Goal: Entertainment & Leisure: Consume media (video, audio)

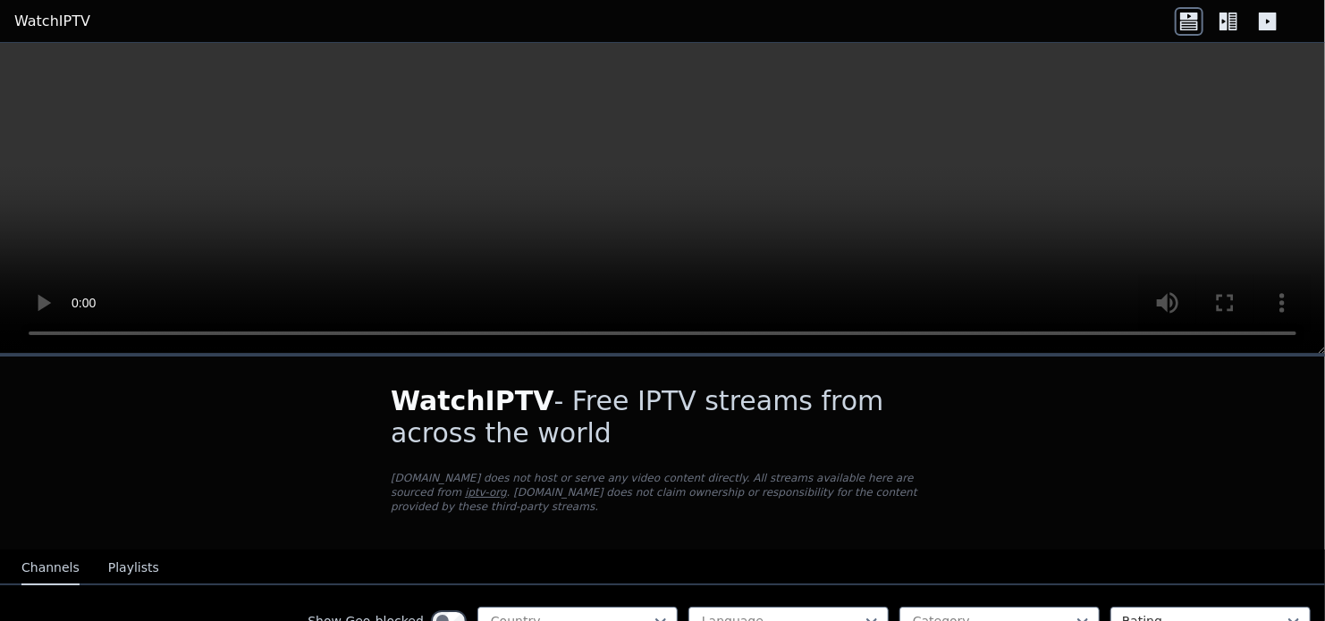
click at [936, 612] on div at bounding box center [992, 621] width 163 height 18
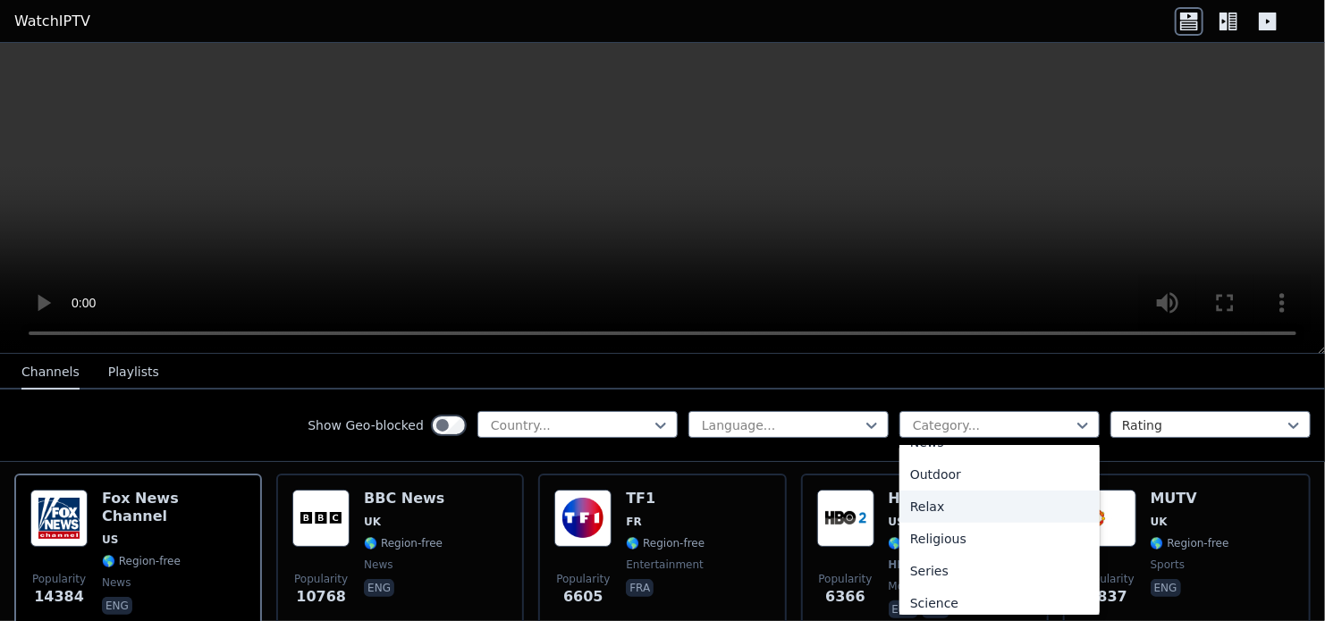
scroll to position [705, 0]
click at [944, 533] on div "Sports" at bounding box center [999, 532] width 200 height 32
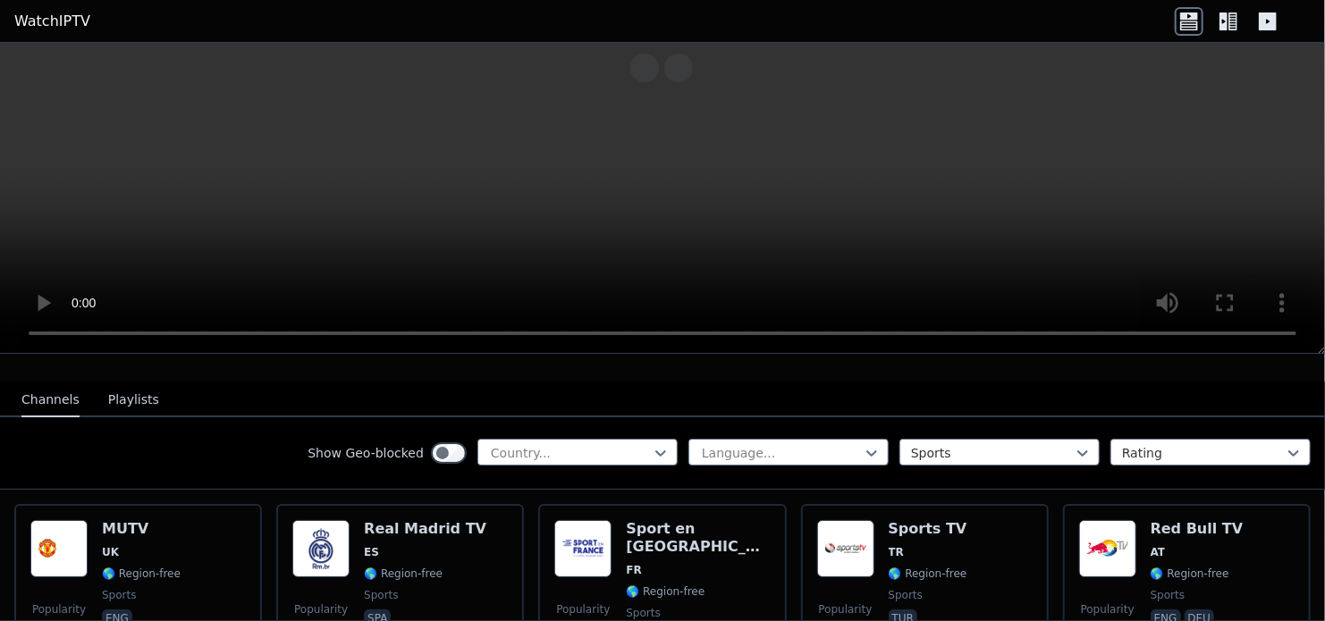
scroll to position [109, 0]
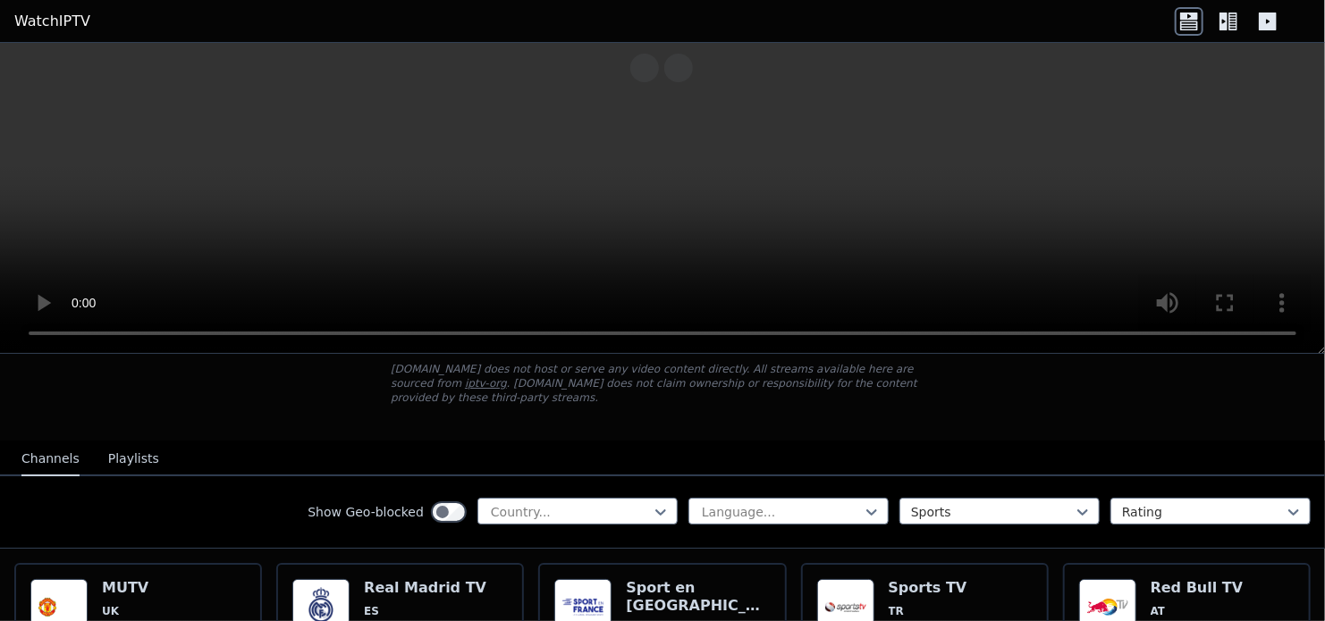
click at [1229, 21] on icon at bounding box center [1232, 22] width 9 height 18
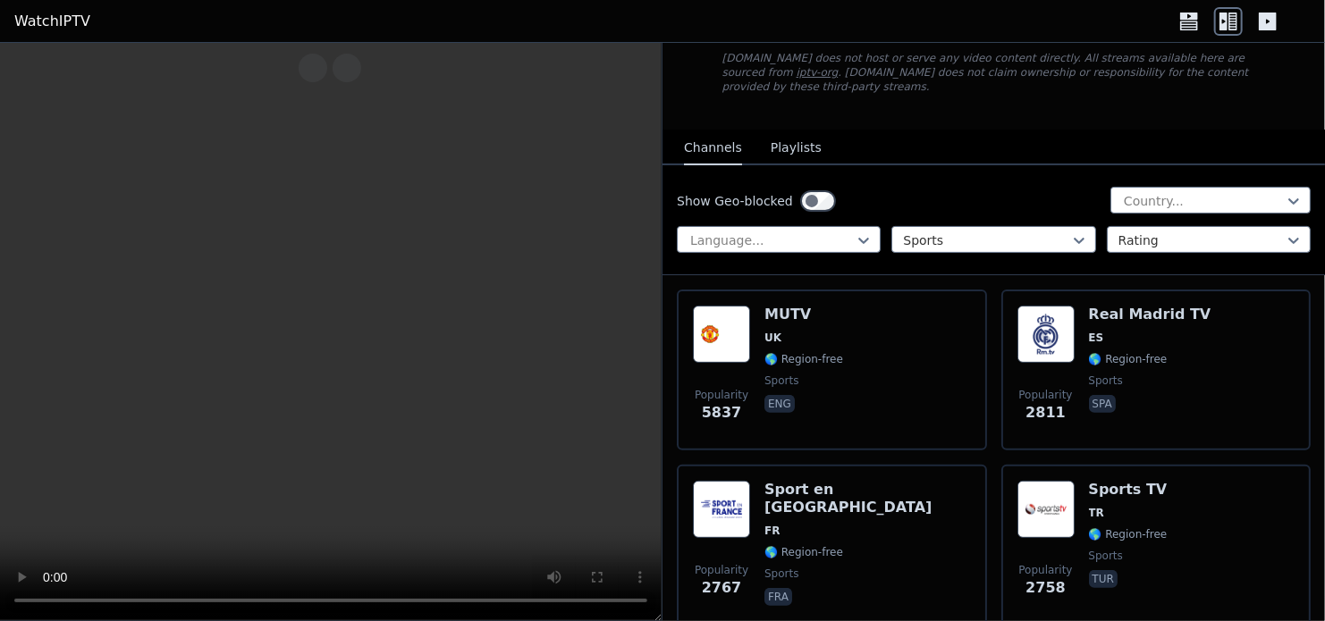
click at [1211, 21] on div at bounding box center [1228, 21] width 107 height 29
click at [1196, 21] on icon at bounding box center [1189, 21] width 29 height 29
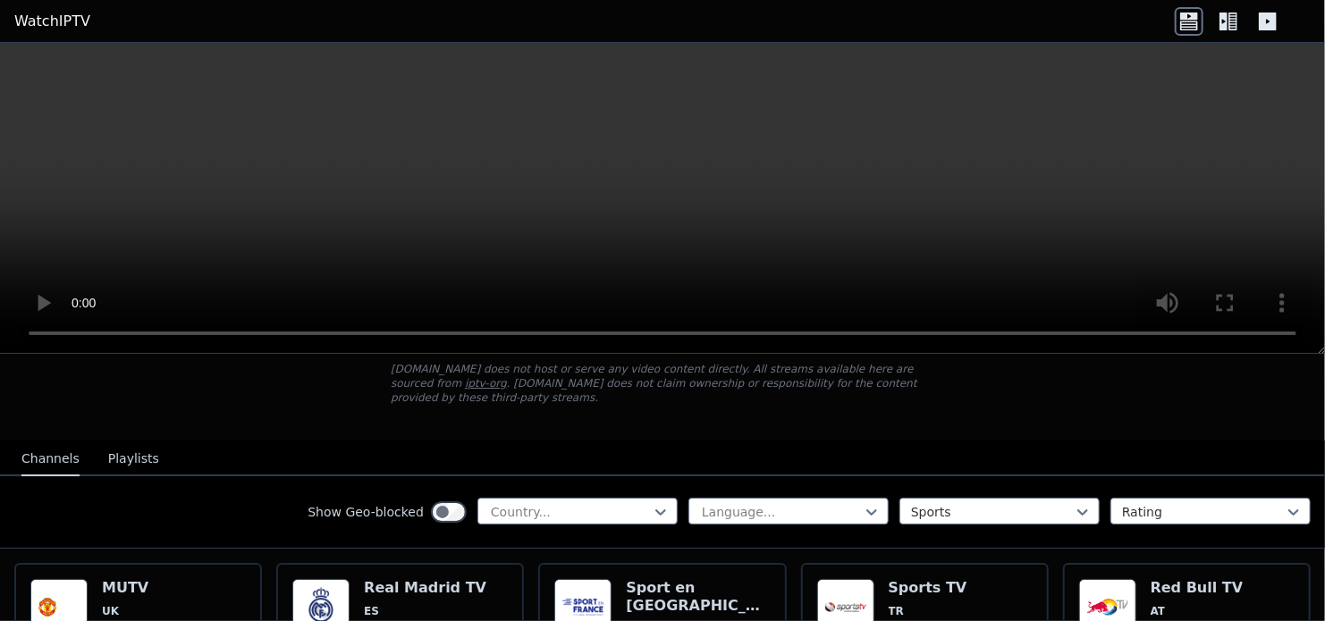
click at [1259, 21] on icon at bounding box center [1268, 22] width 18 height 18
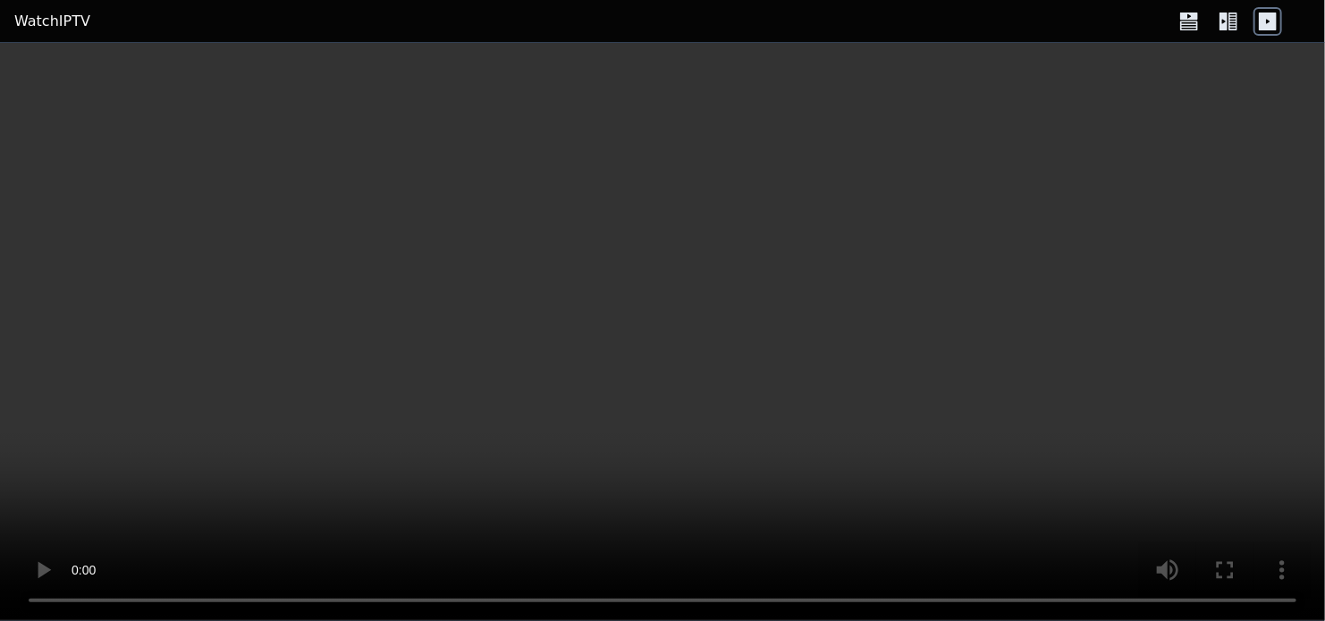
click at [1191, 23] on icon at bounding box center [1189, 25] width 18 height 9
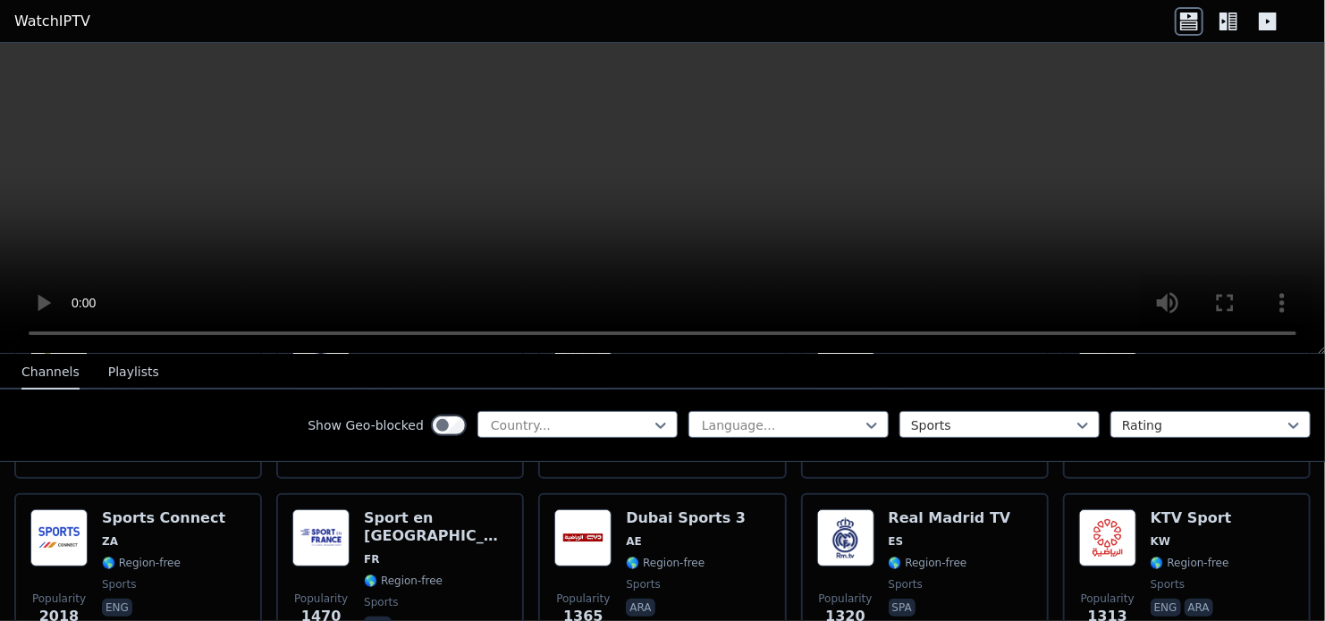
scroll to position [358, 0]
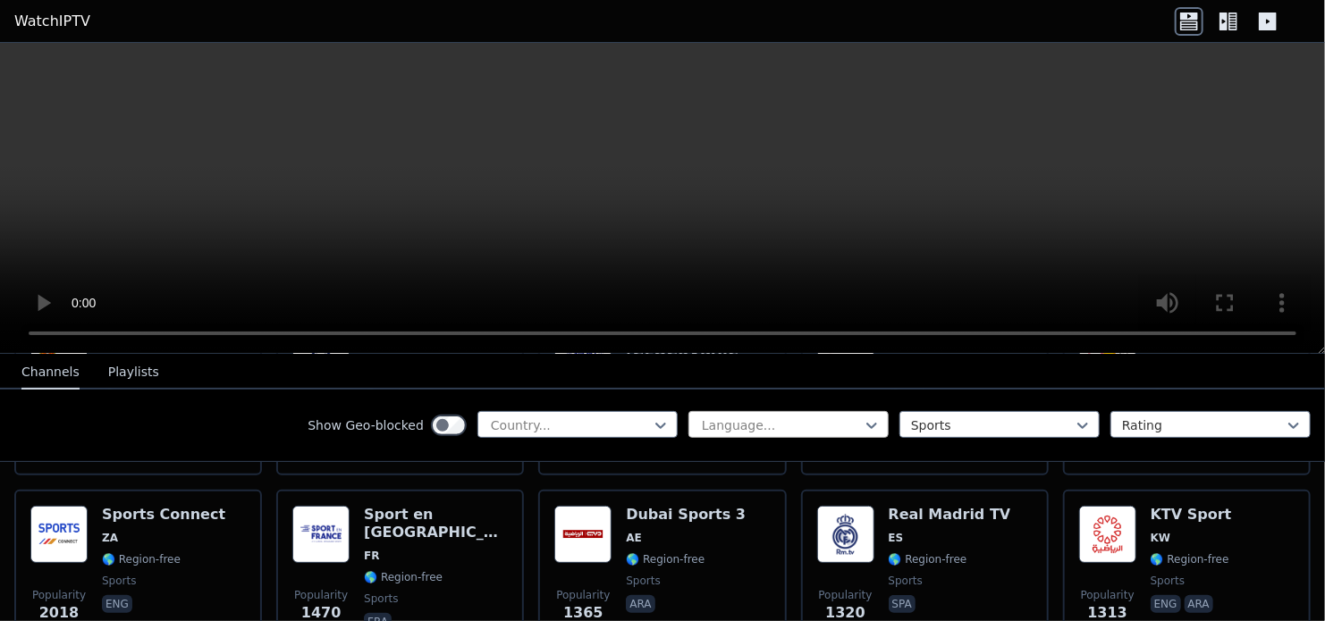
click at [726, 418] on div at bounding box center [781, 426] width 163 height 18
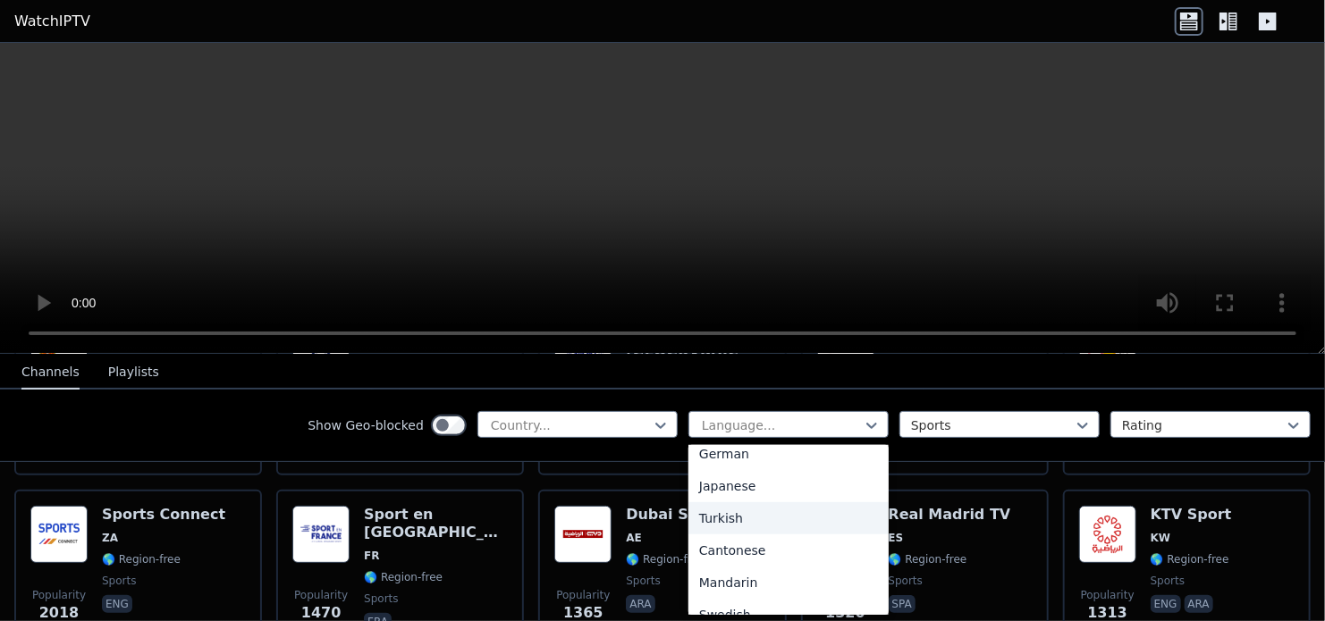
scroll to position [536, 0]
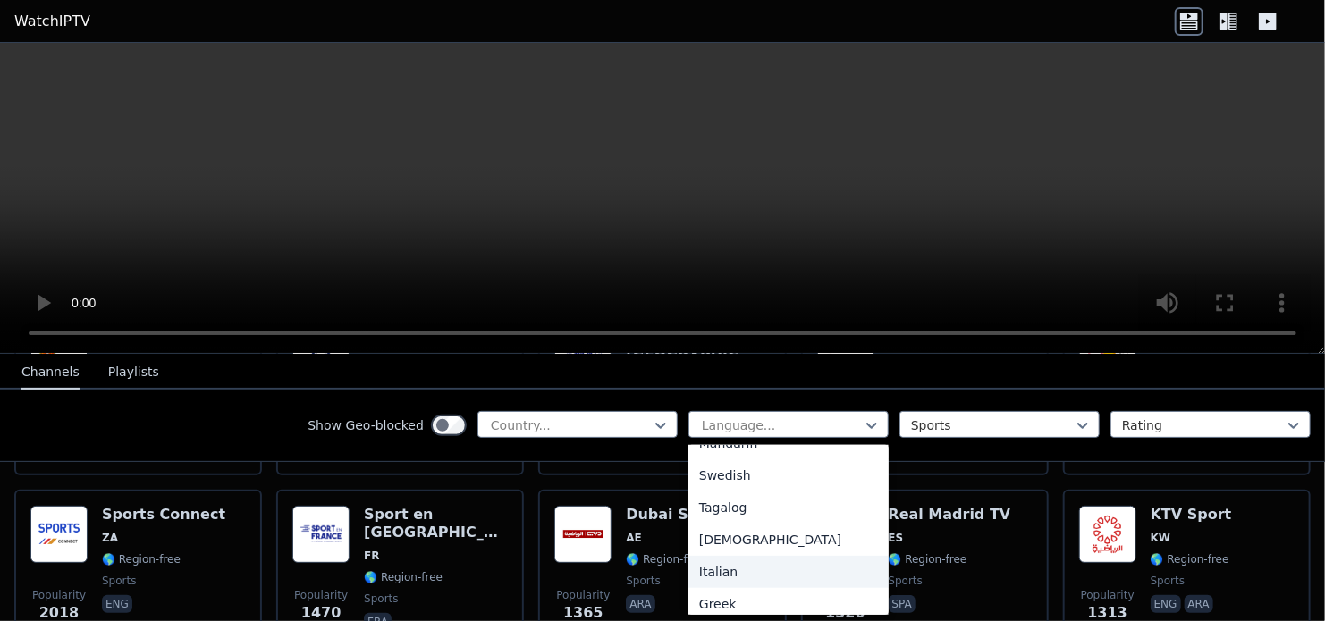
click at [728, 566] on div "Italian" at bounding box center [788, 572] width 200 height 32
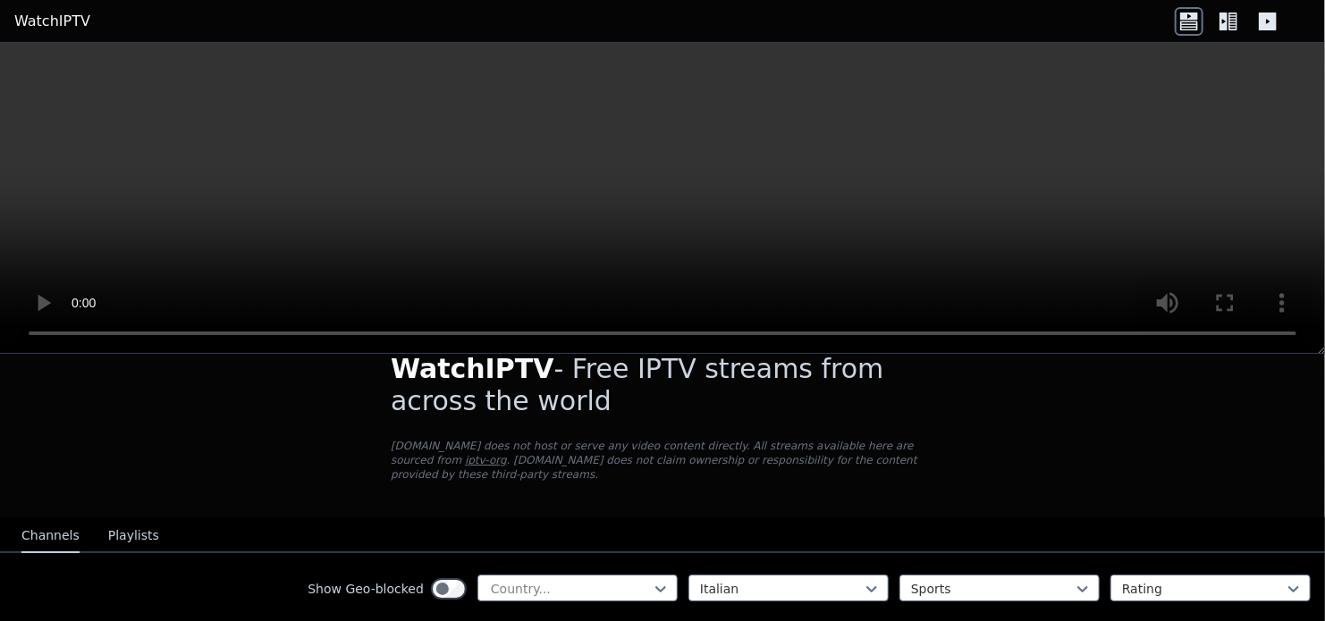
scroll to position [89, 0]
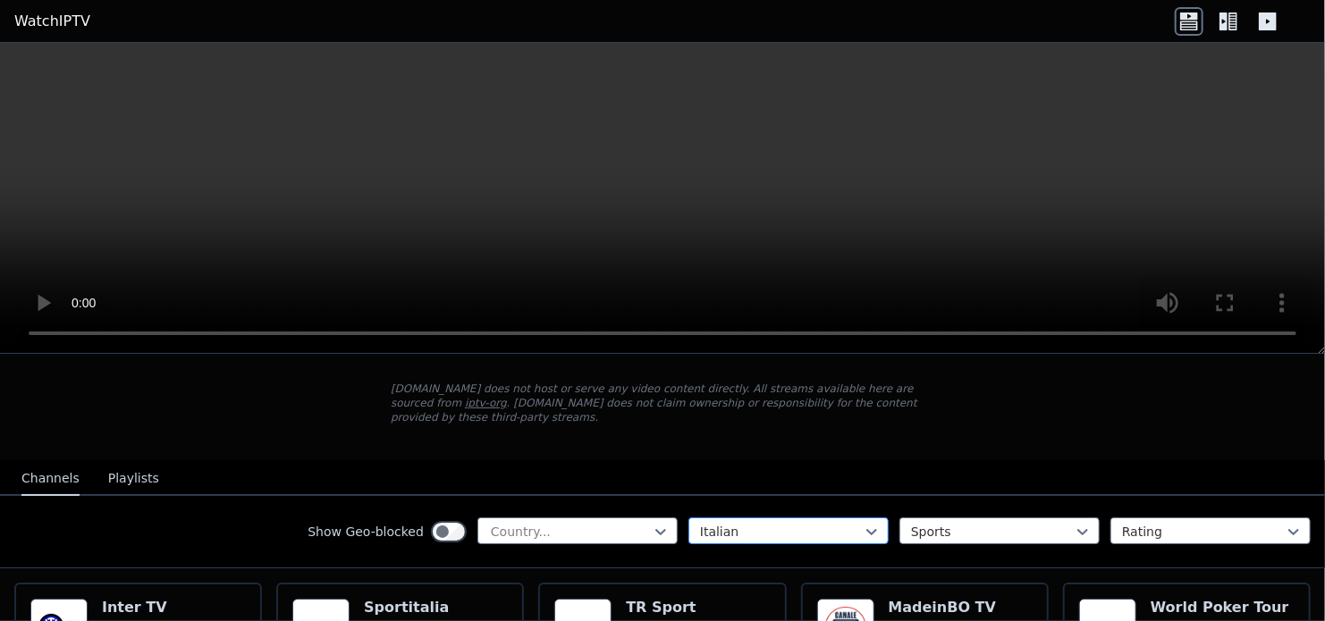
click at [746, 523] on div at bounding box center [781, 532] width 163 height 18
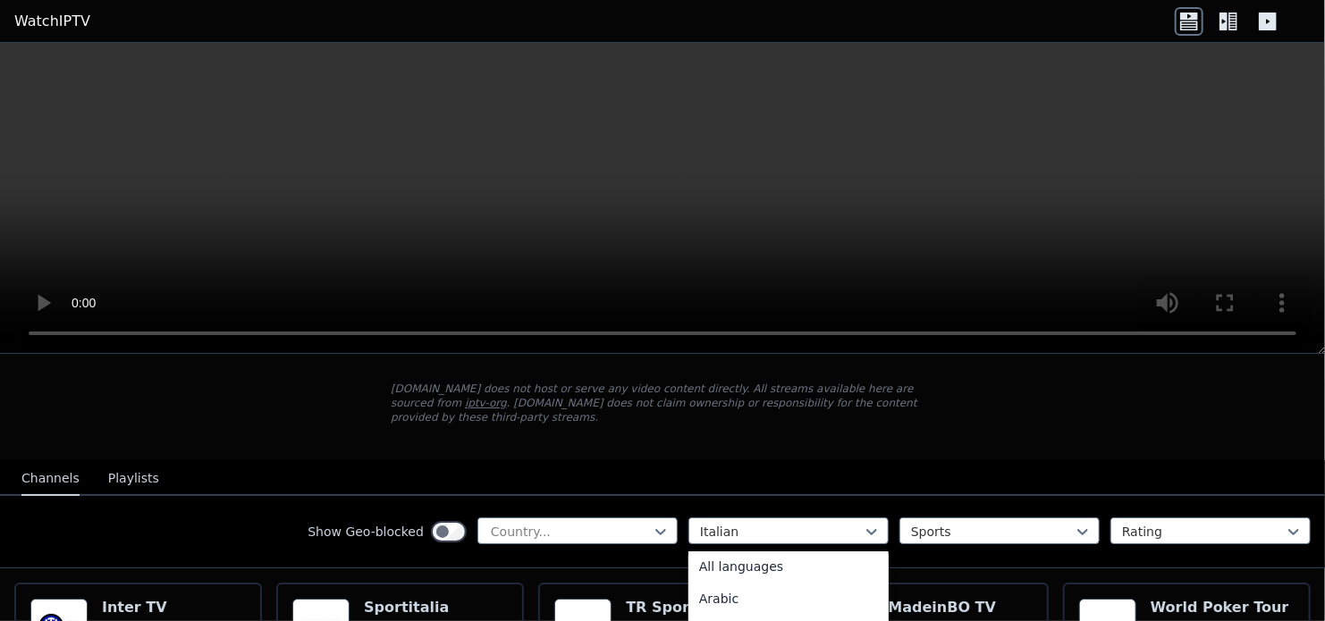
scroll to position [0, 0]
click at [727, 555] on div "All languages" at bounding box center [788, 571] width 200 height 32
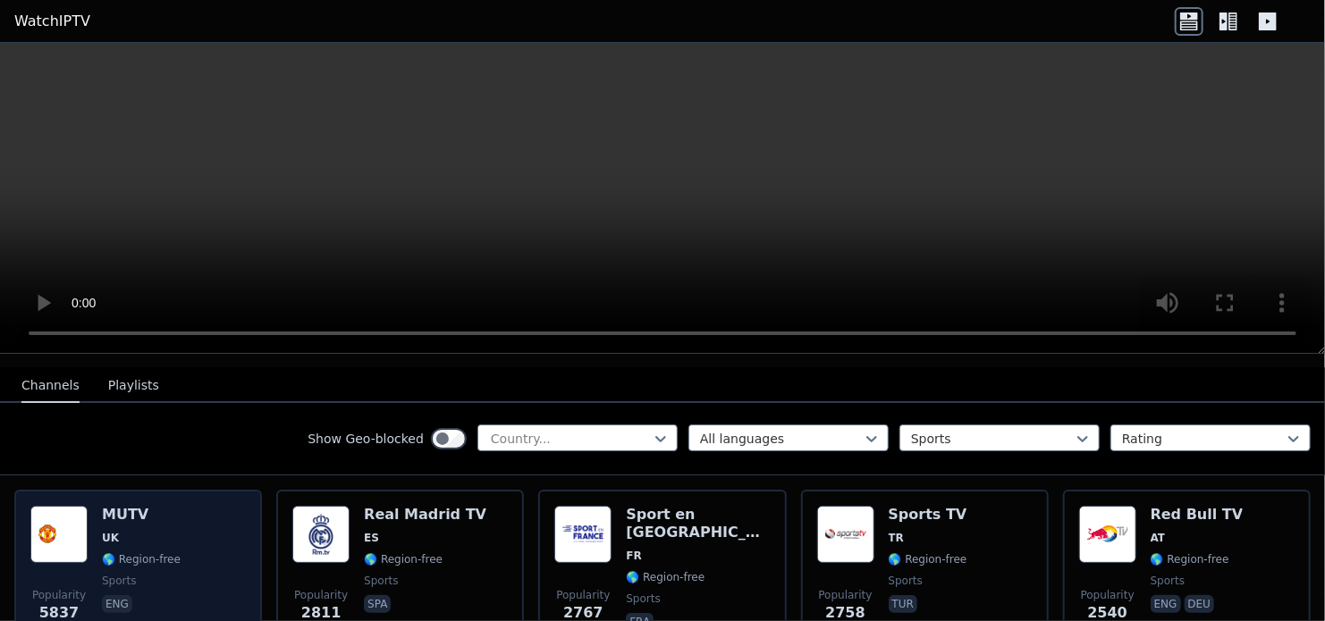
scroll to position [179, 0]
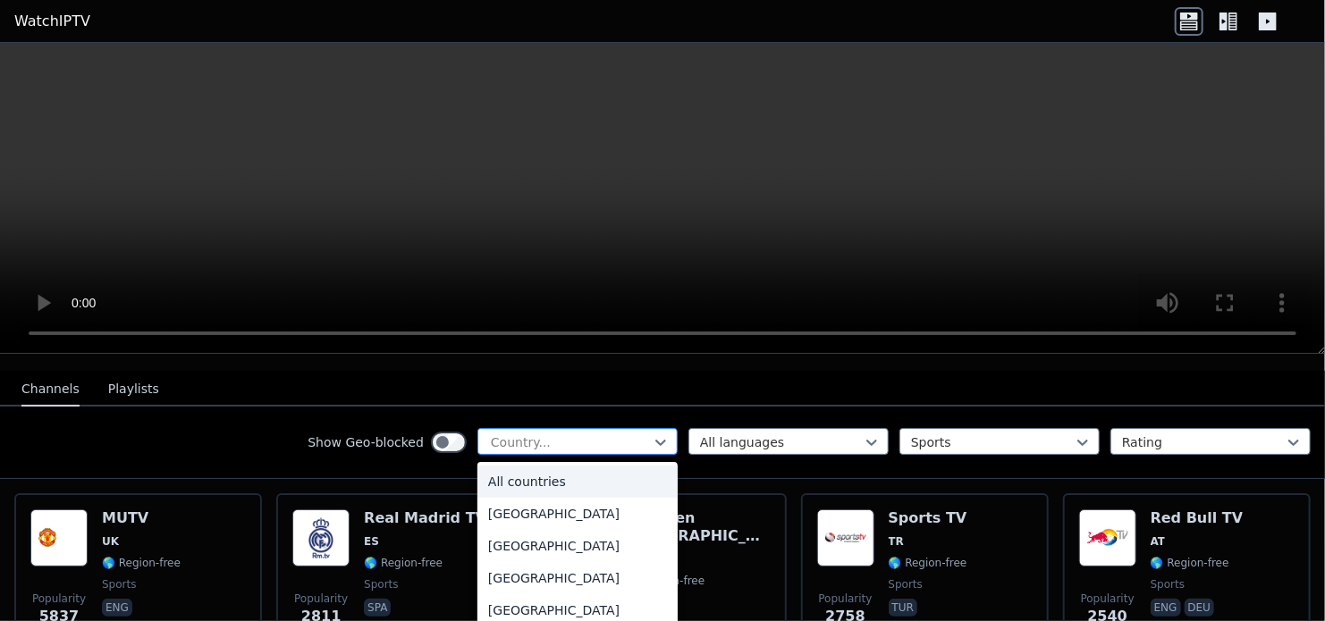
click at [582, 434] on div at bounding box center [570, 443] width 163 height 18
click at [945, 434] on div at bounding box center [992, 443] width 163 height 18
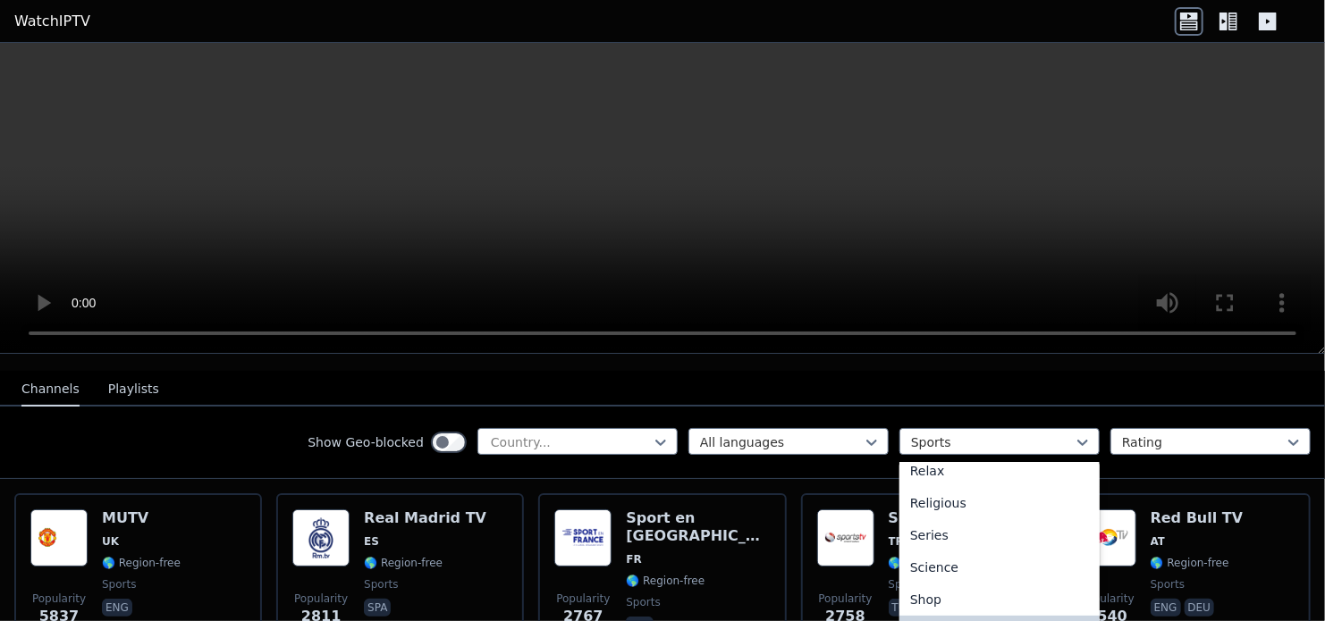
scroll to position [619, 0]
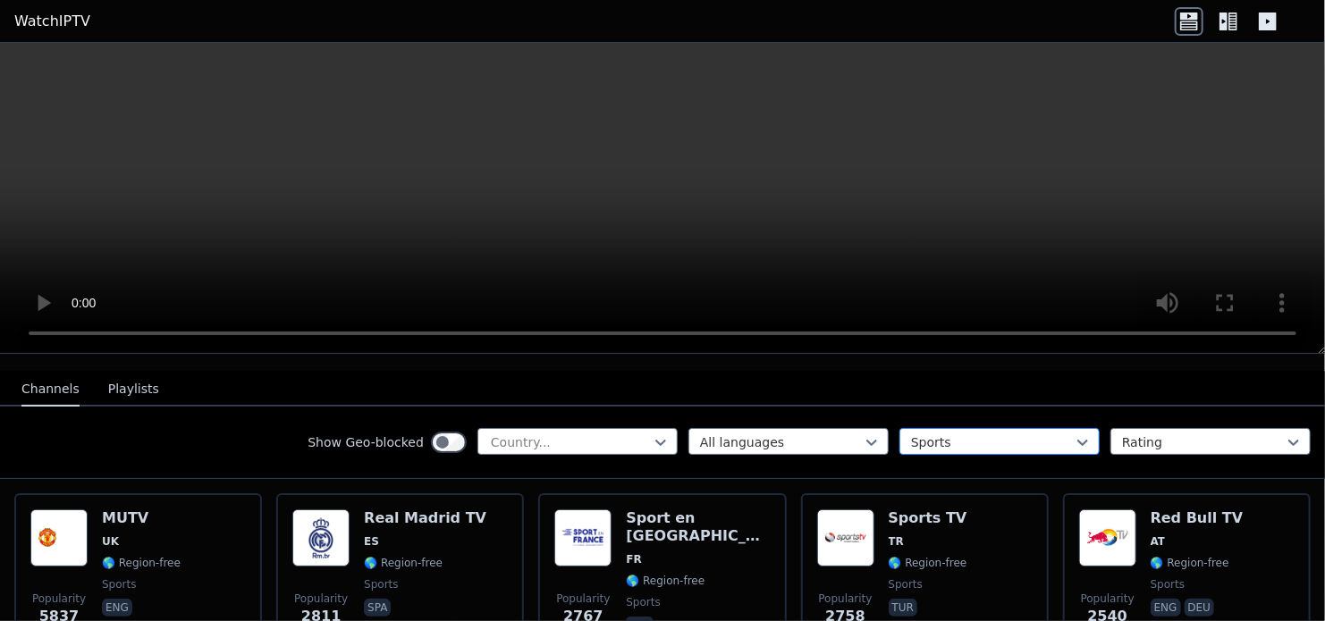
click at [962, 434] on div at bounding box center [992, 443] width 163 height 18
click at [770, 434] on div at bounding box center [781, 443] width 163 height 18
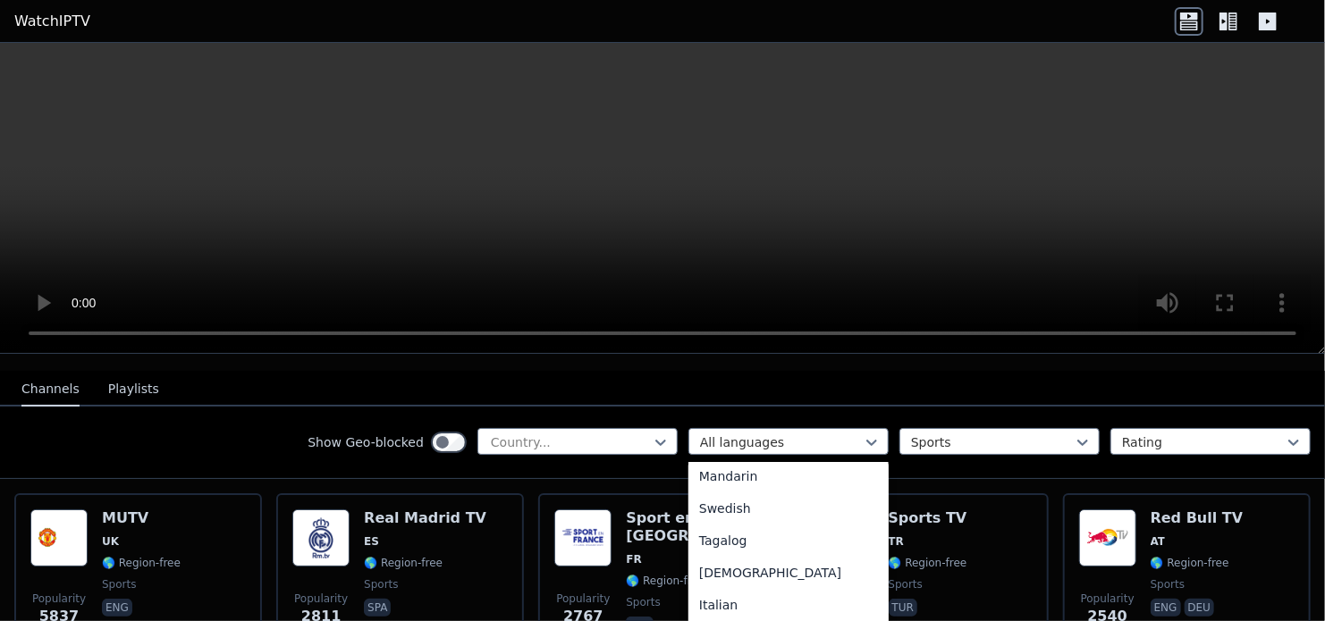
scroll to position [536, 0]
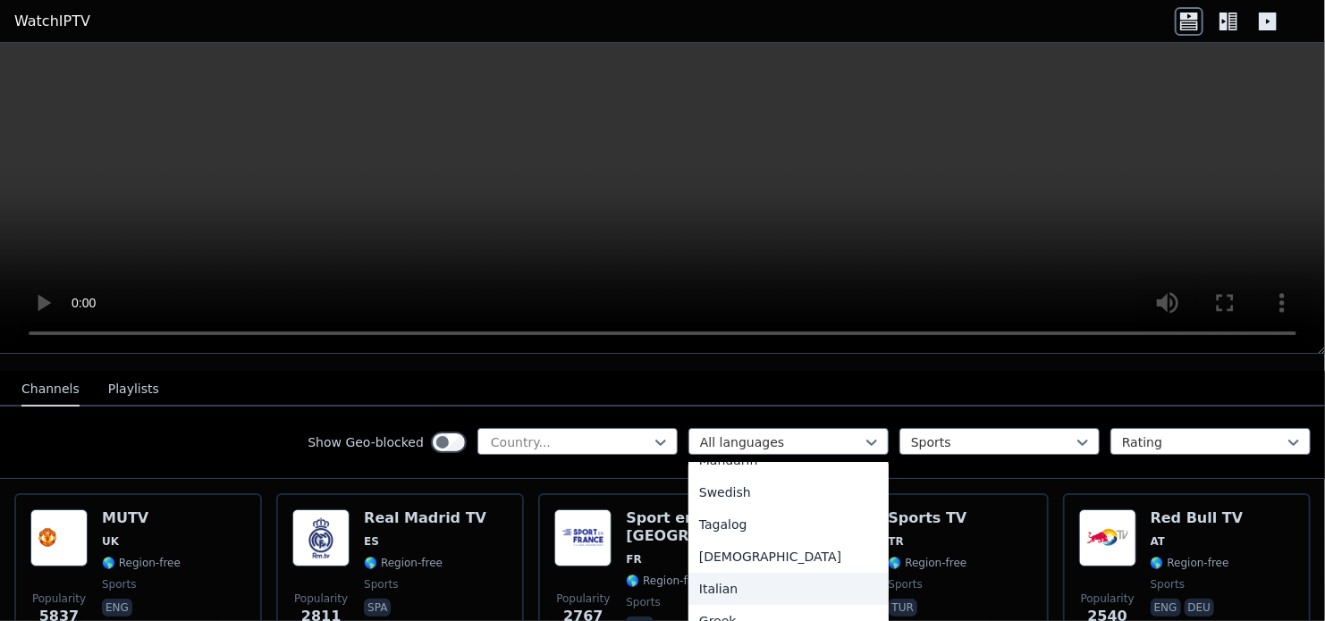
click at [729, 573] on div "Italian" at bounding box center [788, 589] width 200 height 32
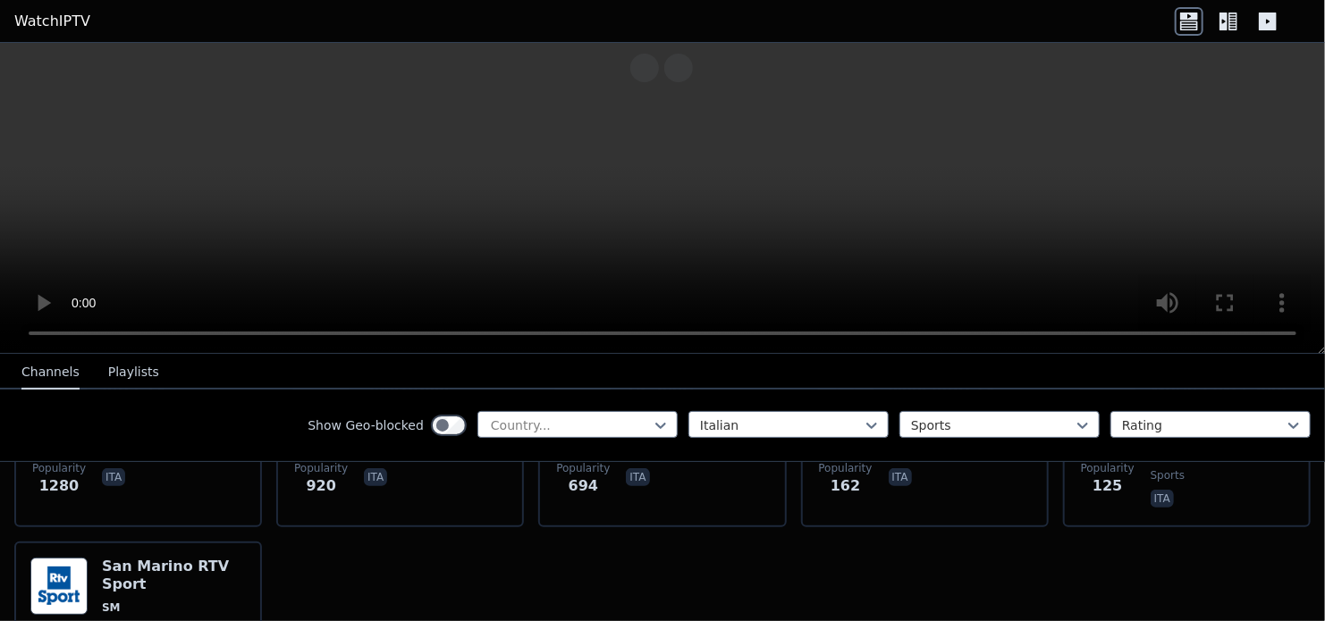
scroll to position [358, 0]
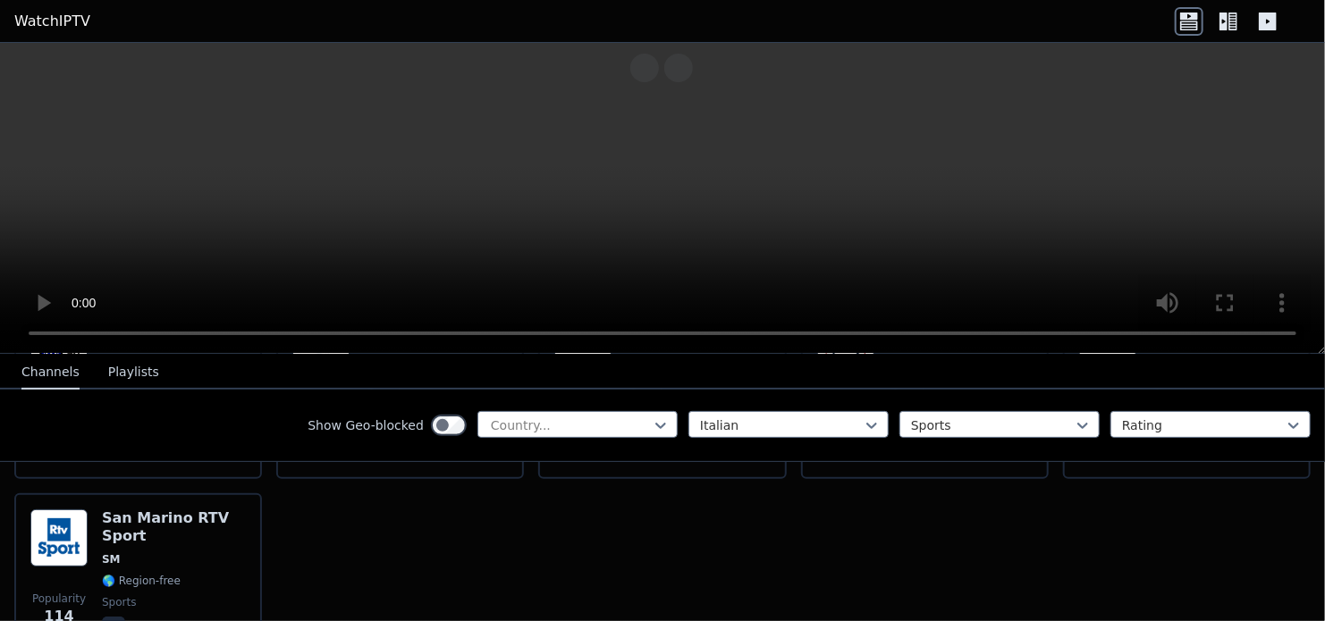
click at [108, 360] on button "Playlists" at bounding box center [133, 373] width 51 height 34
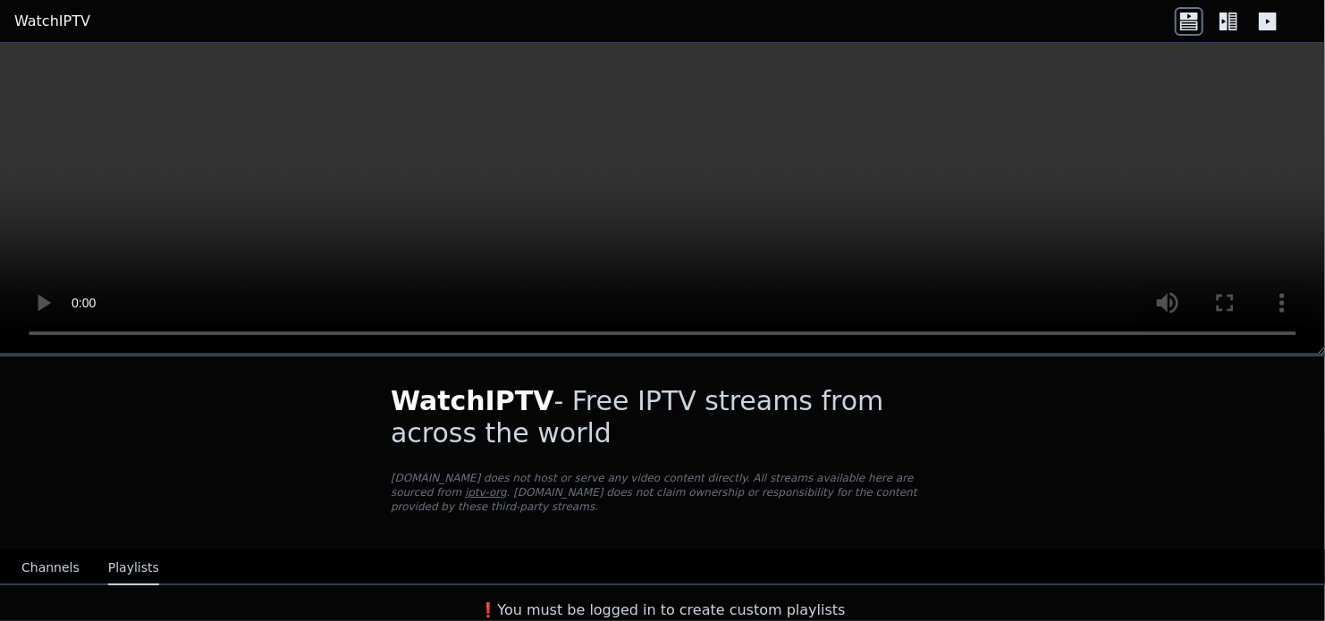
click at [42, 552] on button "Channels" at bounding box center [50, 569] width 58 height 34
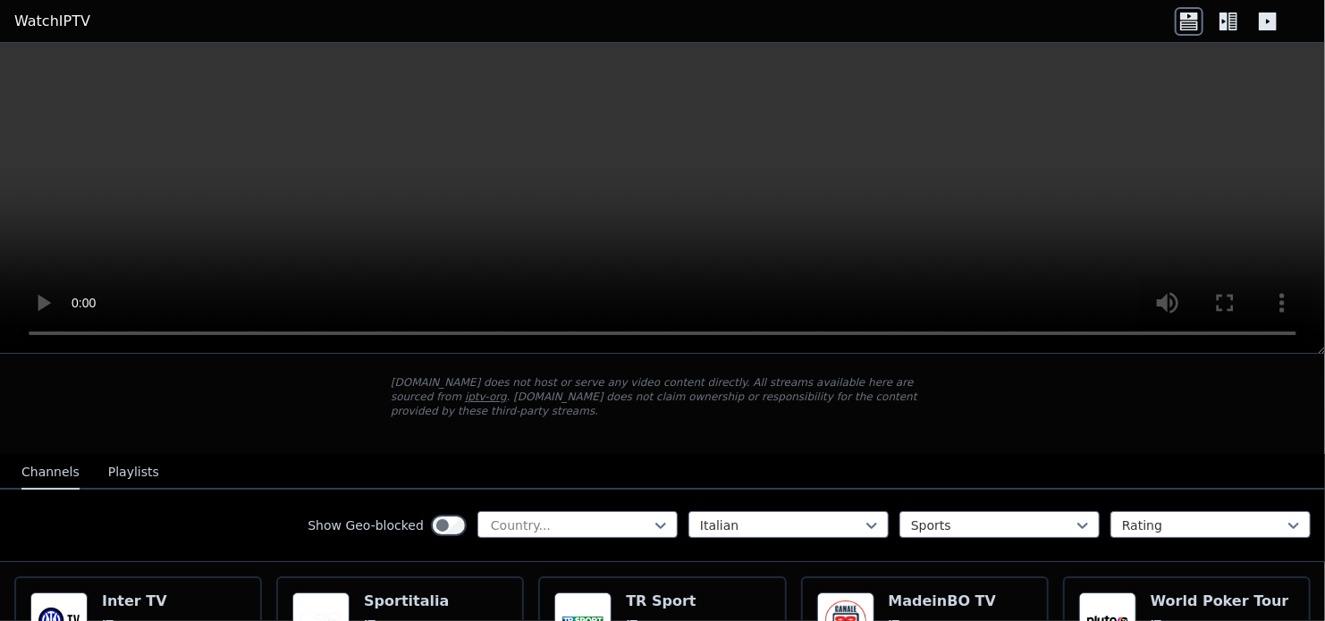
scroll to position [89, 0]
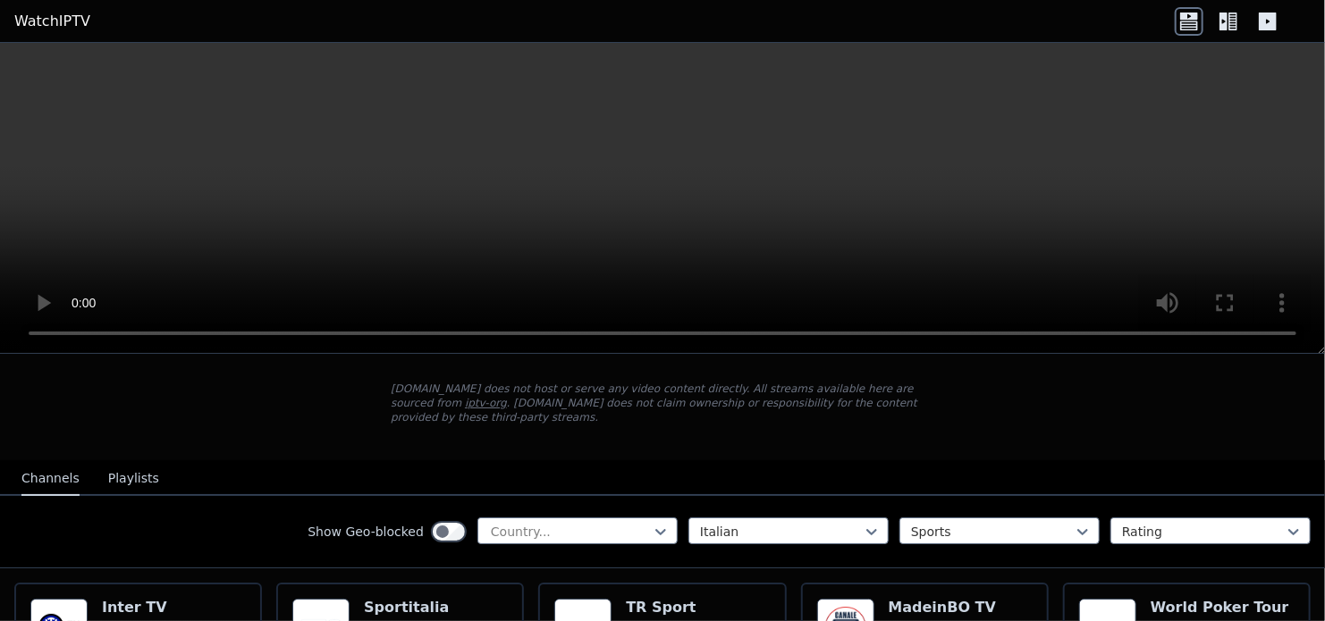
click at [443, 518] on div "Show Geo-blocked" at bounding box center [387, 532] width 159 height 29
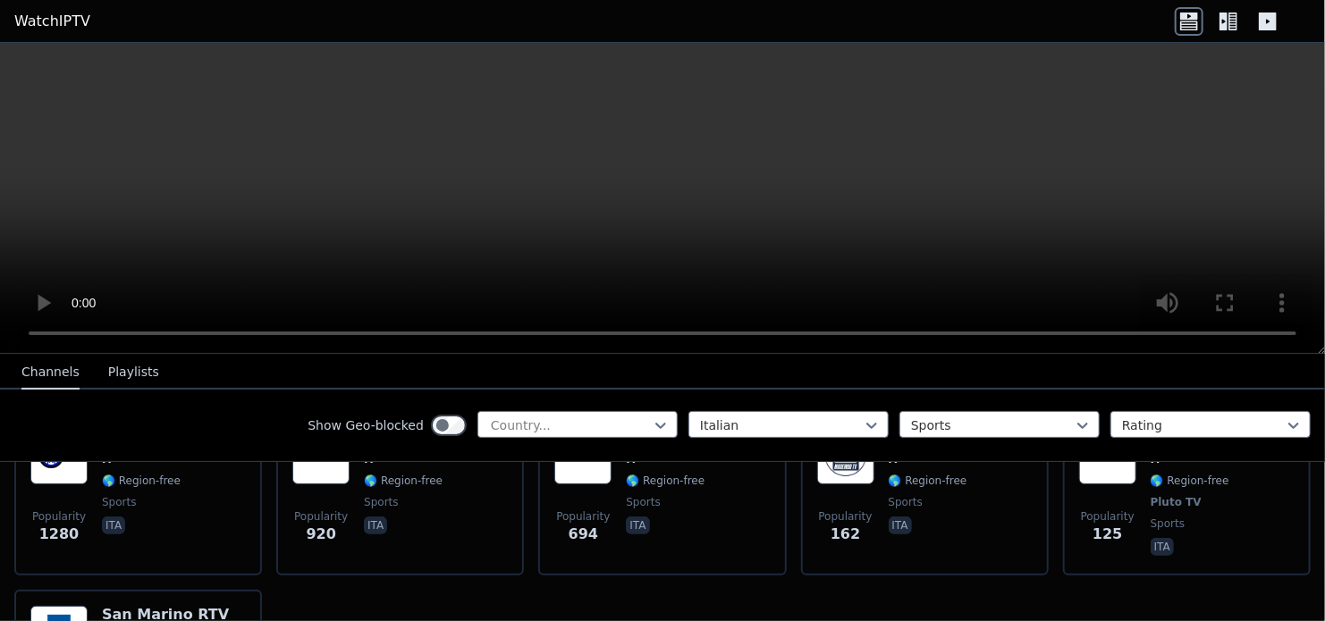
scroll to position [268, 0]
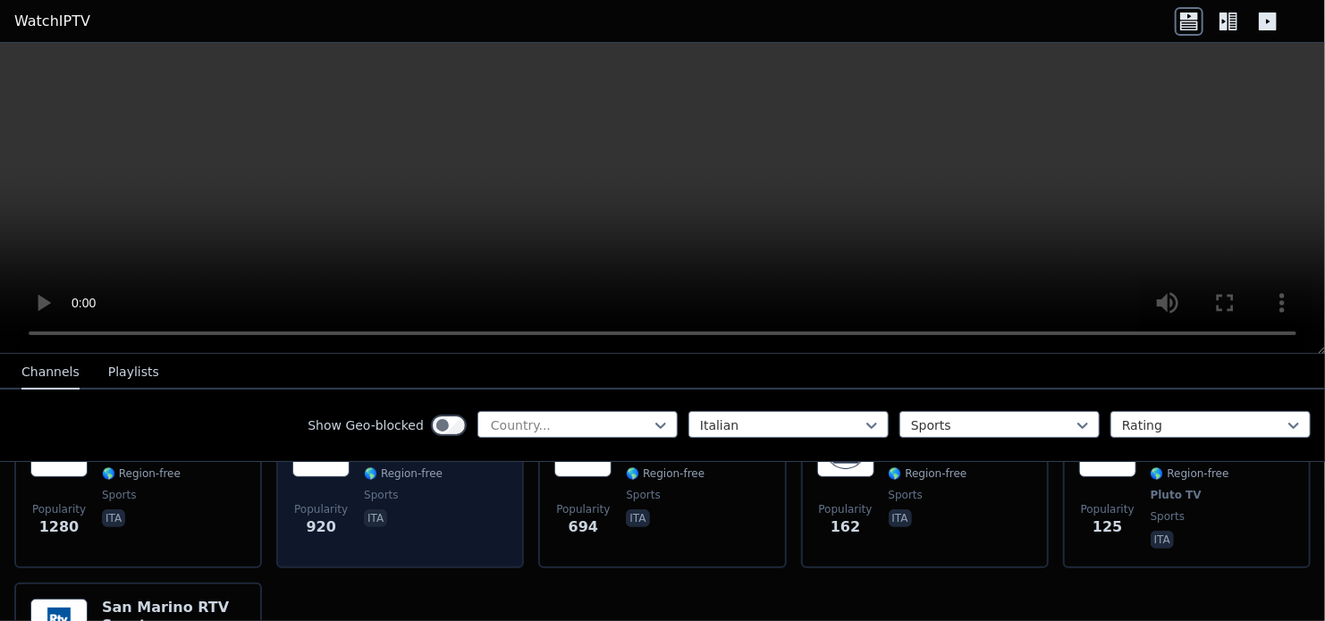
click at [430, 529] on div "Sportitalia IT 🌎 Region-free sports ita" at bounding box center [406, 486] width 85 height 132
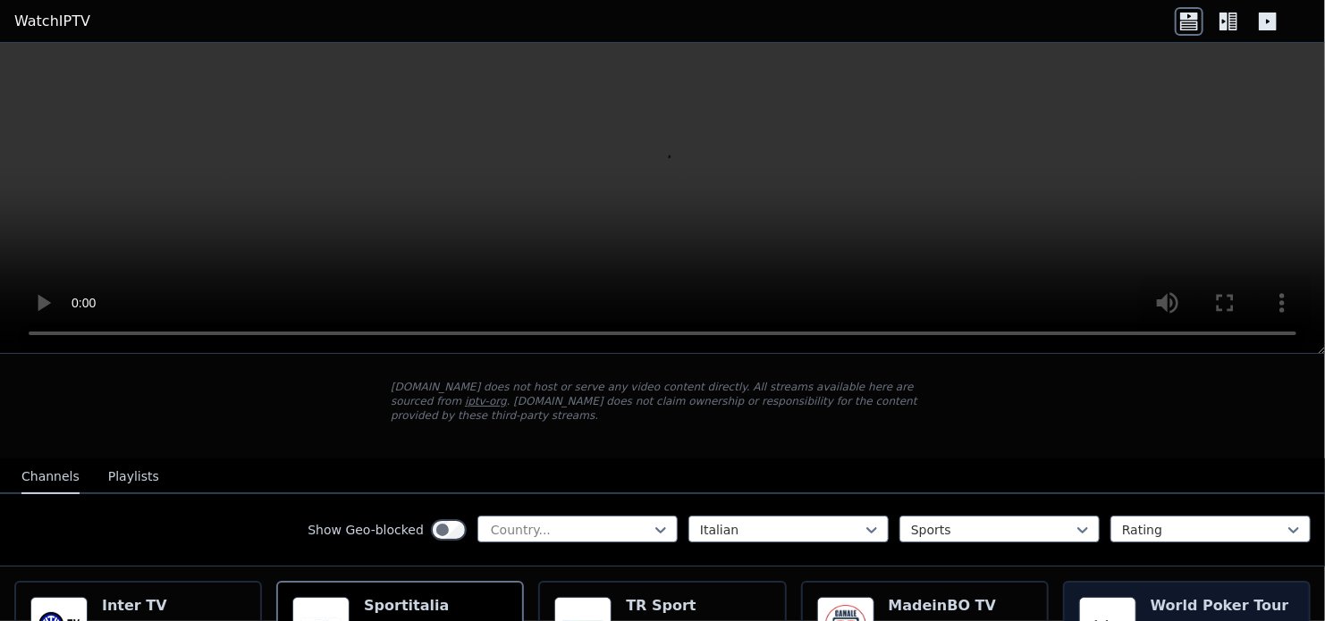
scroll to position [89, 0]
